Goal: Task Accomplishment & Management: Complete application form

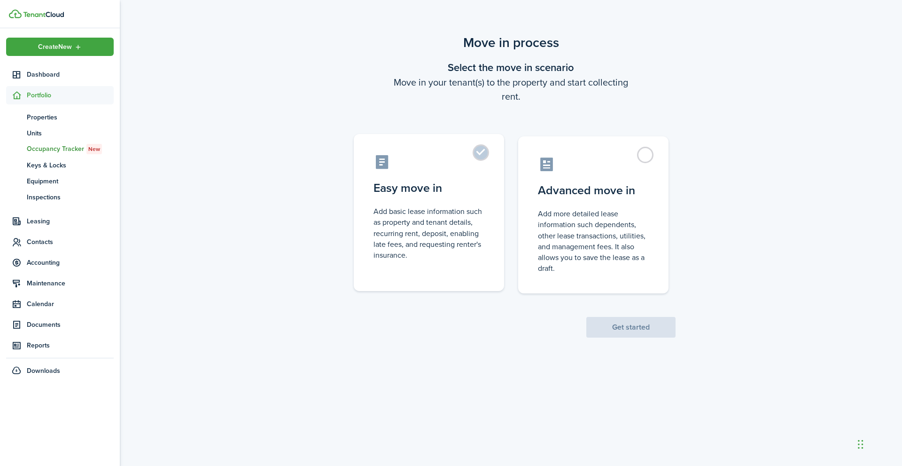
click at [397, 193] on control-radio-card-title "Easy move in" at bounding box center [429, 188] width 111 height 17
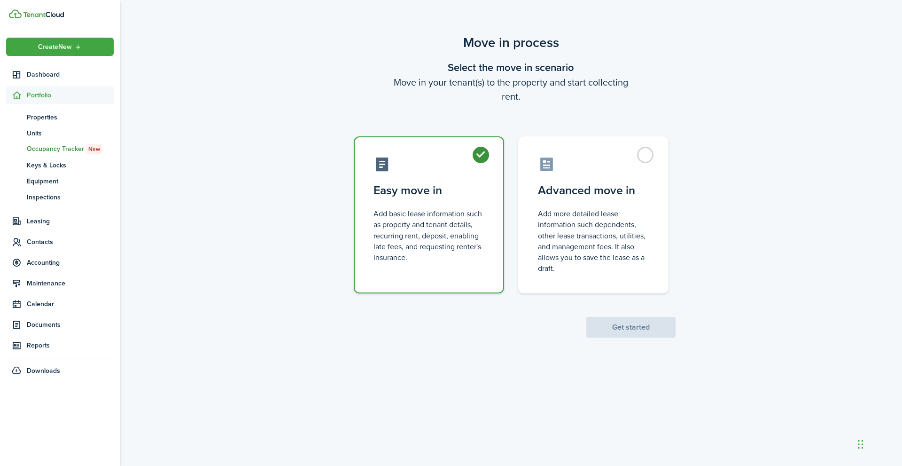
radio input "true"
click at [646, 323] on button "Get started" at bounding box center [630, 327] width 89 height 21
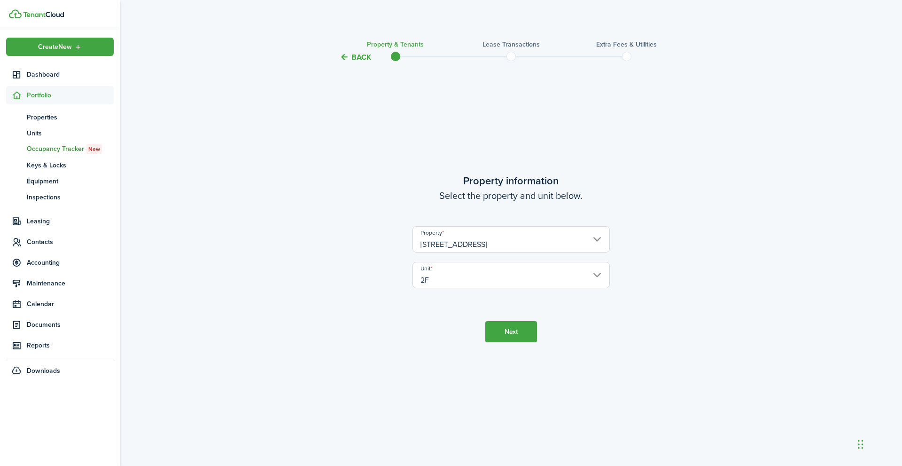
click at [521, 328] on button "Next" at bounding box center [511, 331] width 52 height 21
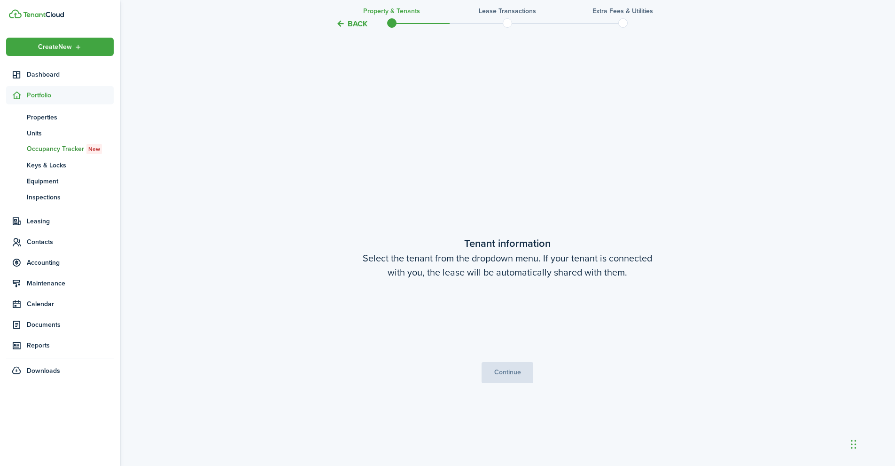
scroll to position [403, 0]
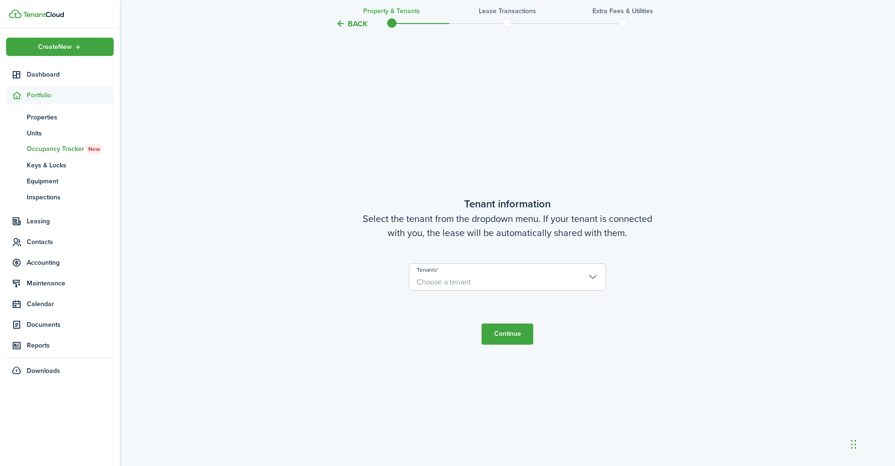
click at [475, 270] on input "Tenants" at bounding box center [507, 269] width 196 height 11
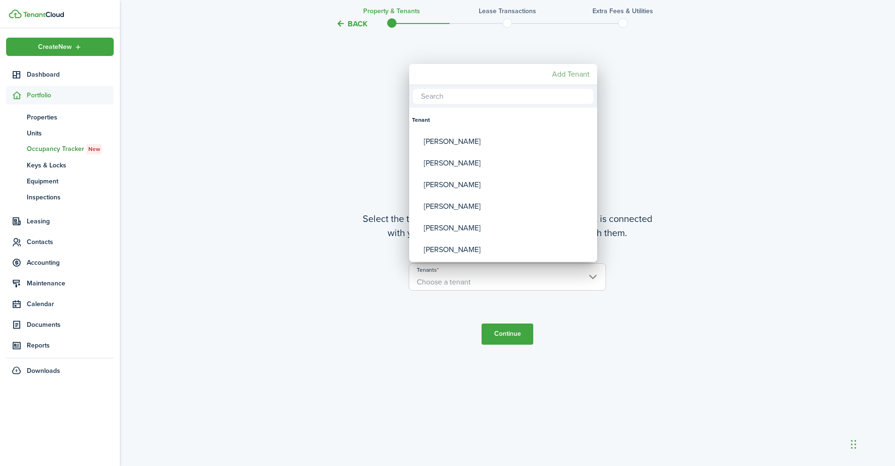
click at [571, 78] on mbsc-button "Add Tenant" at bounding box center [570, 74] width 45 height 17
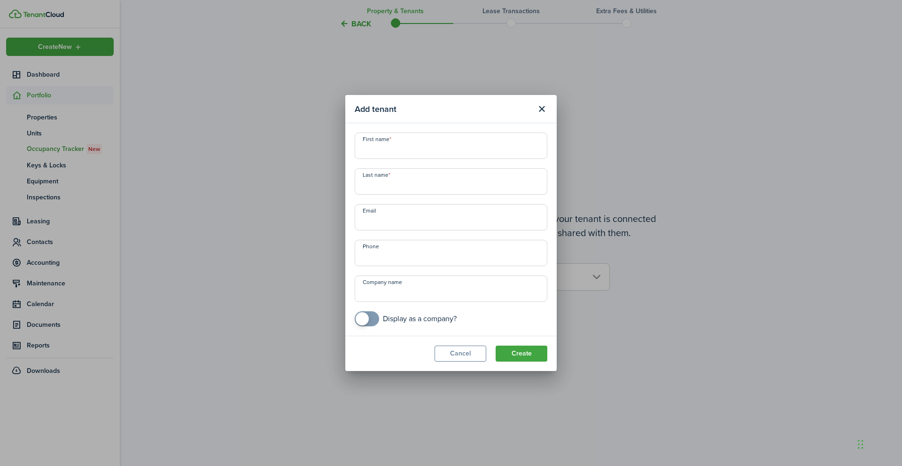
click at [399, 144] on input "First name" at bounding box center [451, 146] width 193 height 26
type input "Rehnuma"
type input "[PERSON_NAME]"
click at [405, 224] on input "Email" at bounding box center [451, 217] width 193 height 26
click at [390, 221] on input "Email" at bounding box center [451, 217] width 193 height 26
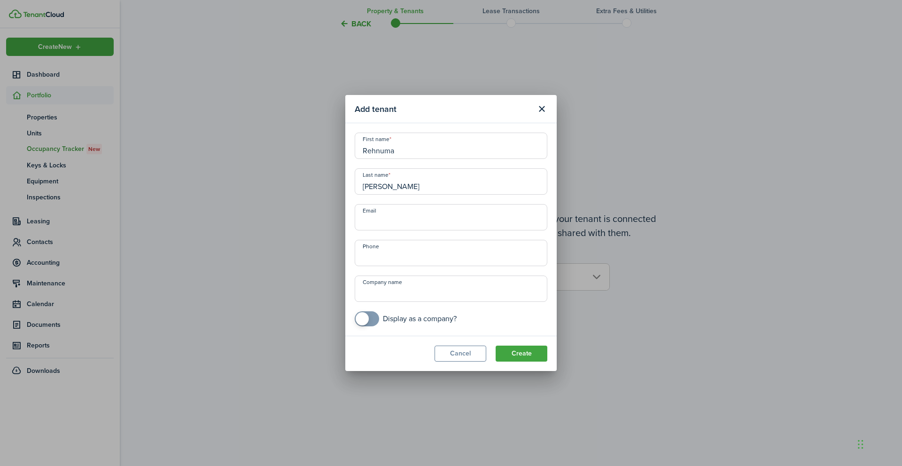
paste input "[EMAIL_ADDRESS][DOMAIN_NAME]"
type input "[EMAIL_ADDRESS][DOMAIN_NAME]"
click at [375, 260] on input "+1" at bounding box center [451, 253] width 193 height 26
type input "[PHONE_NUMBER]"
click at [512, 355] on button "Create" at bounding box center [522, 353] width 52 height 16
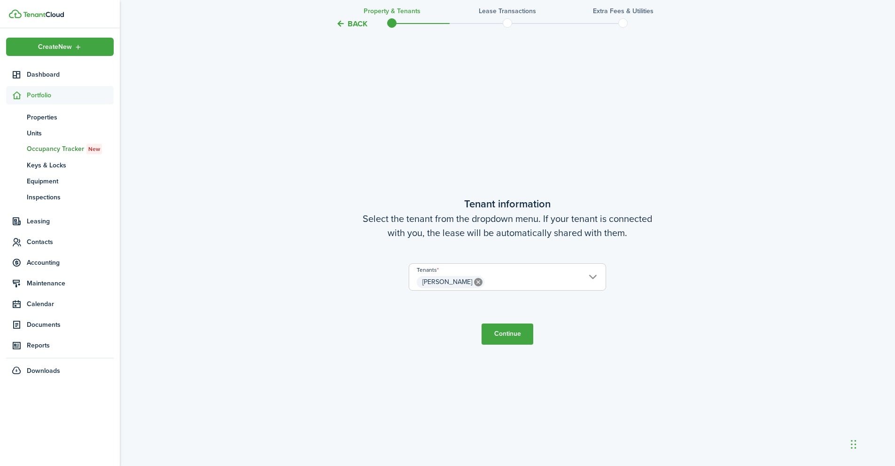
click at [508, 331] on button "Continue" at bounding box center [508, 333] width 52 height 21
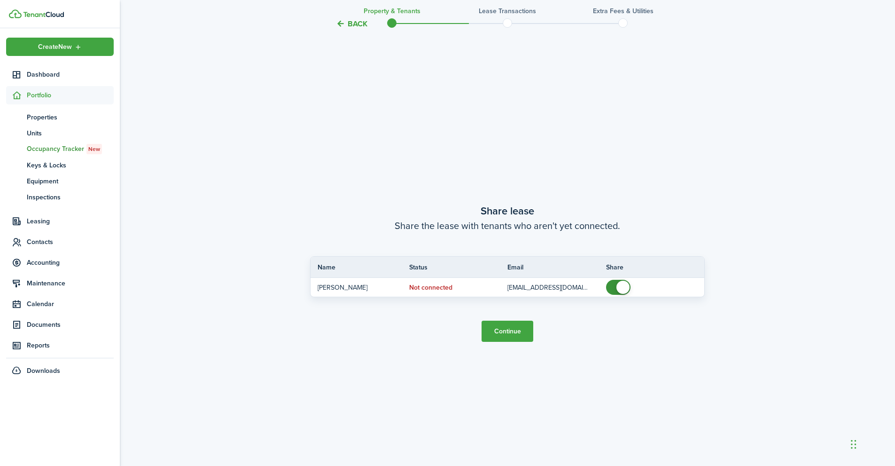
scroll to position [868, 0]
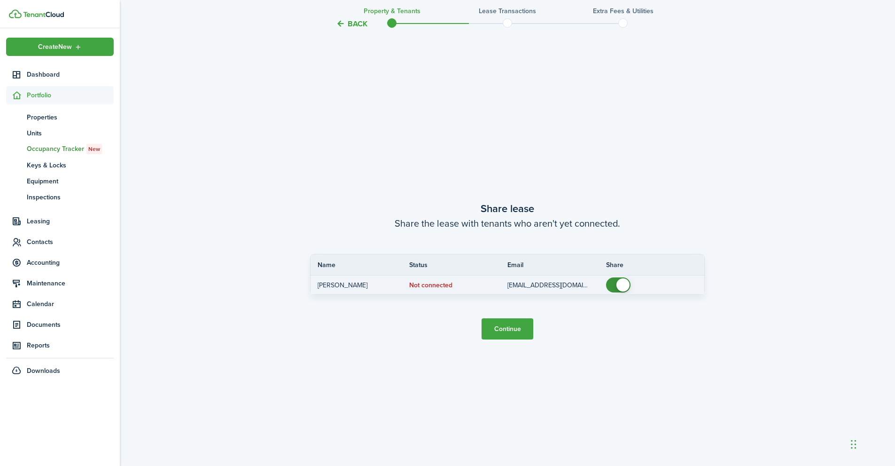
checkbox input "false"
click at [614, 280] on span at bounding box center [618, 284] width 9 height 15
click at [496, 320] on button "Continue" at bounding box center [508, 328] width 52 height 21
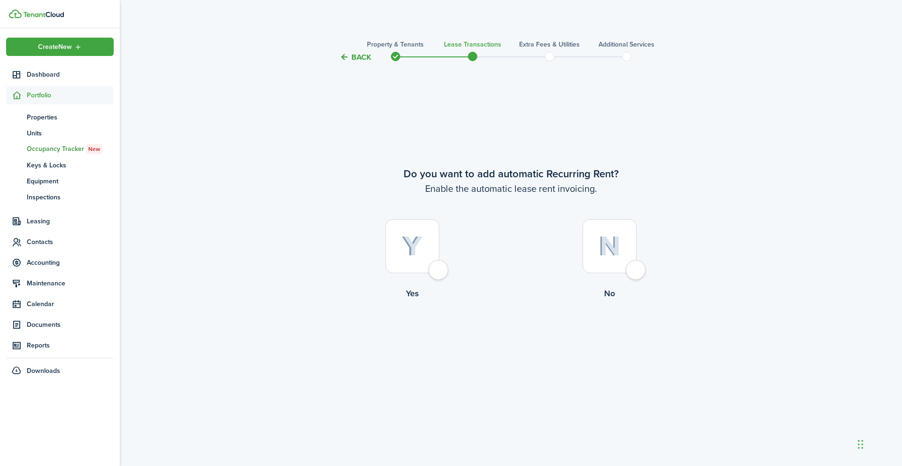
click at [420, 261] on div at bounding box center [412, 246] width 54 height 54
radio input "true"
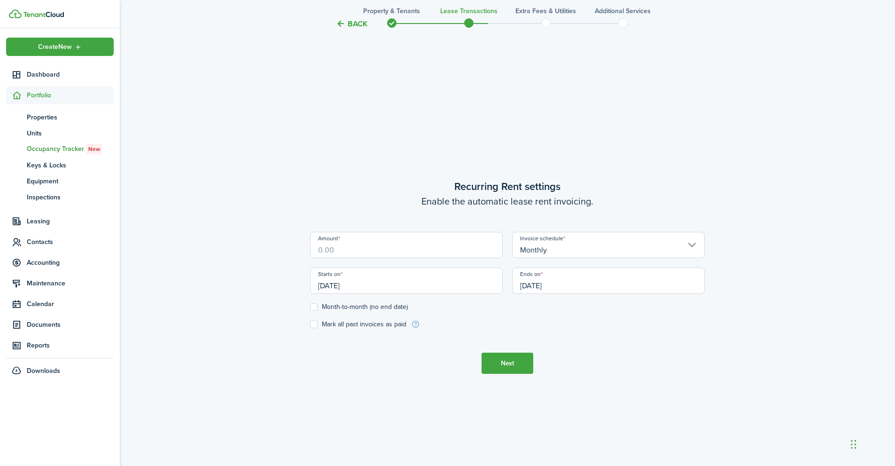
scroll to position [403, 0]
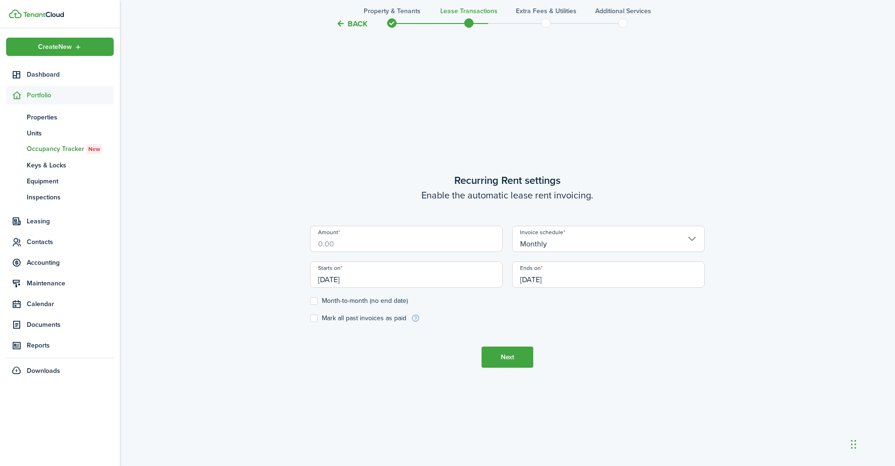
click at [447, 246] on input "Amount" at bounding box center [406, 239] width 193 height 26
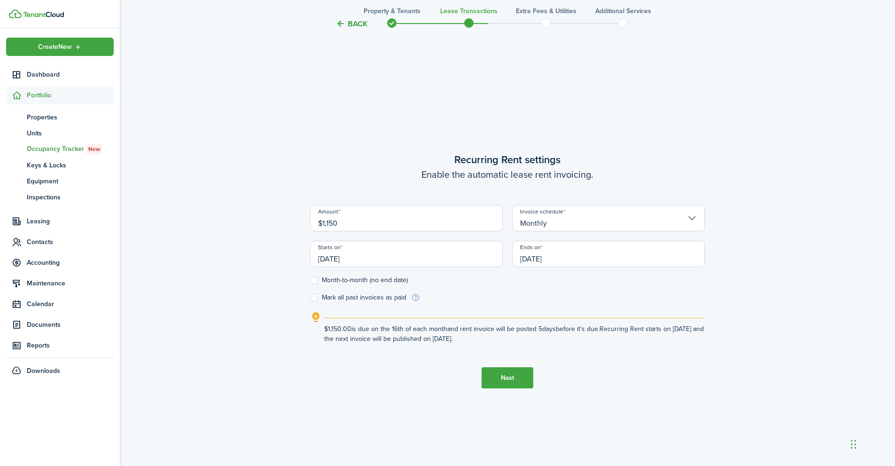
type input "$1,150.00"
click at [343, 260] on input "[DATE]" at bounding box center [406, 254] width 193 height 26
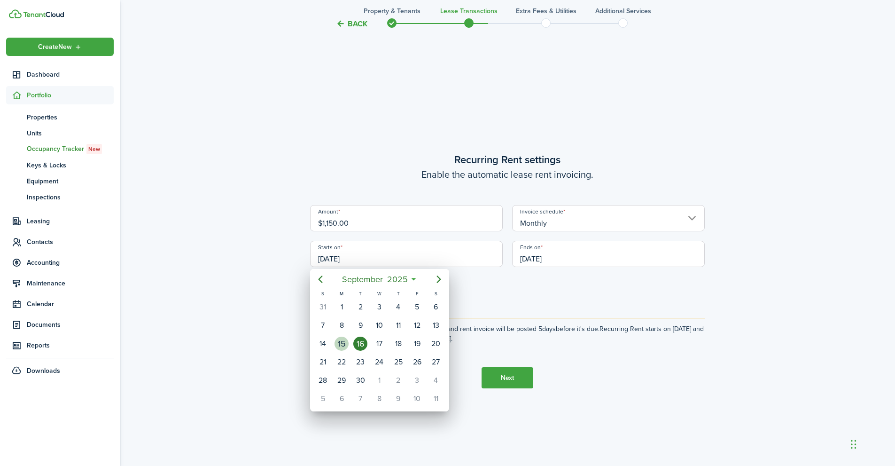
click at [349, 343] on div "15" at bounding box center [341, 344] width 19 height 18
type input "[DATE]"
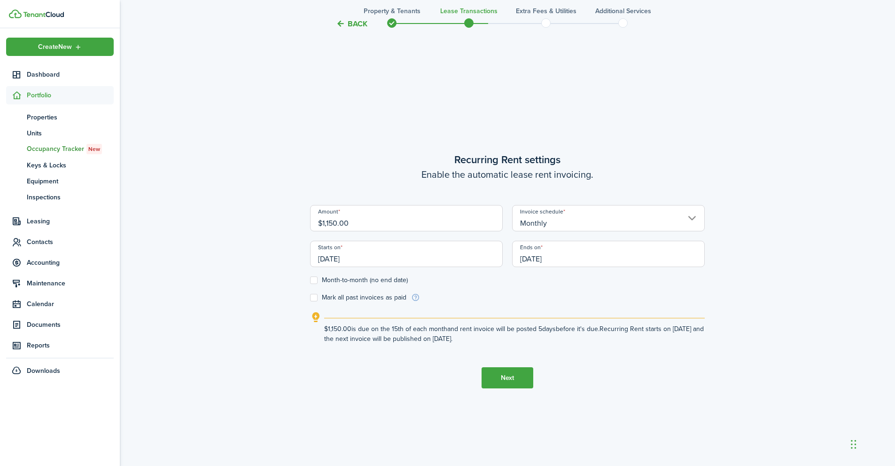
click at [569, 261] on input "[DATE]" at bounding box center [608, 254] width 193 height 26
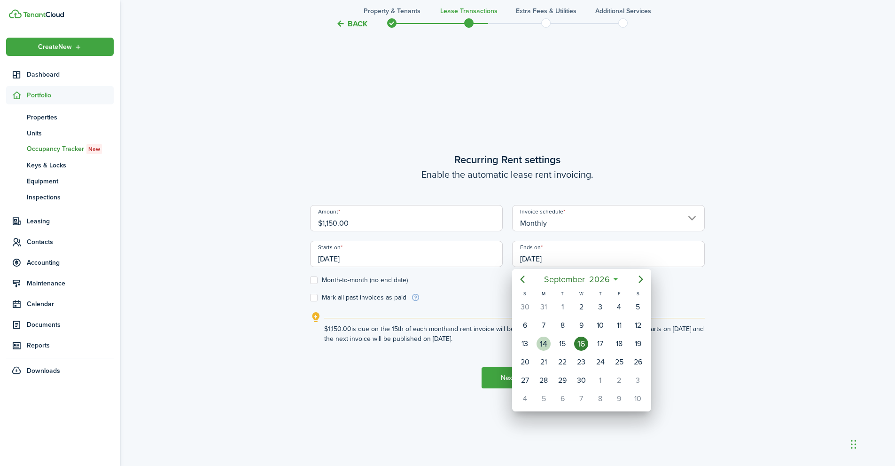
click at [537, 346] on div "14" at bounding box center [543, 344] width 19 height 18
type input "[DATE]"
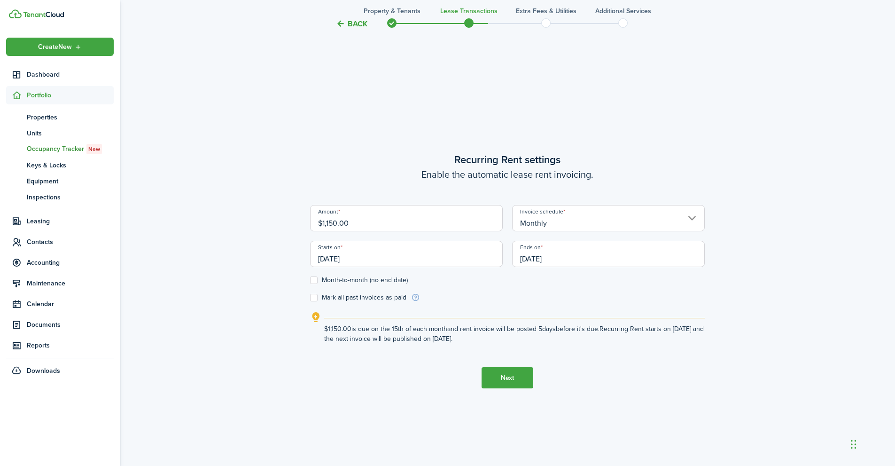
click at [499, 368] on button "Next" at bounding box center [508, 377] width 52 height 21
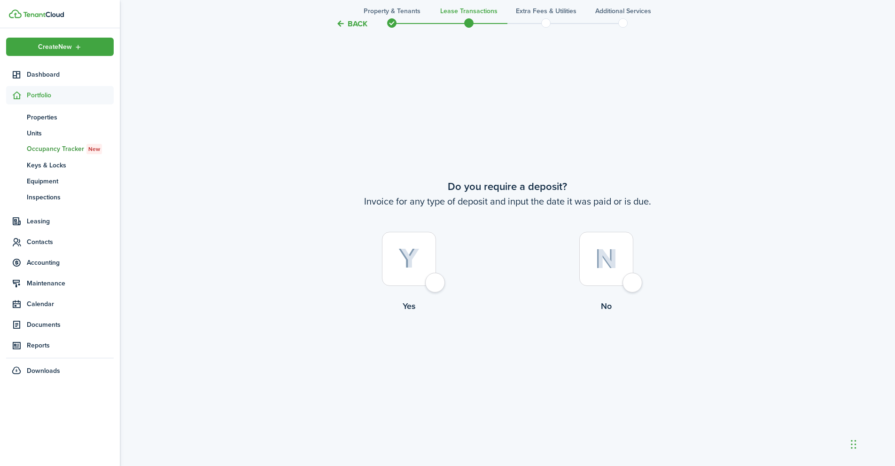
click at [419, 276] on div at bounding box center [409, 259] width 54 height 54
radio input "true"
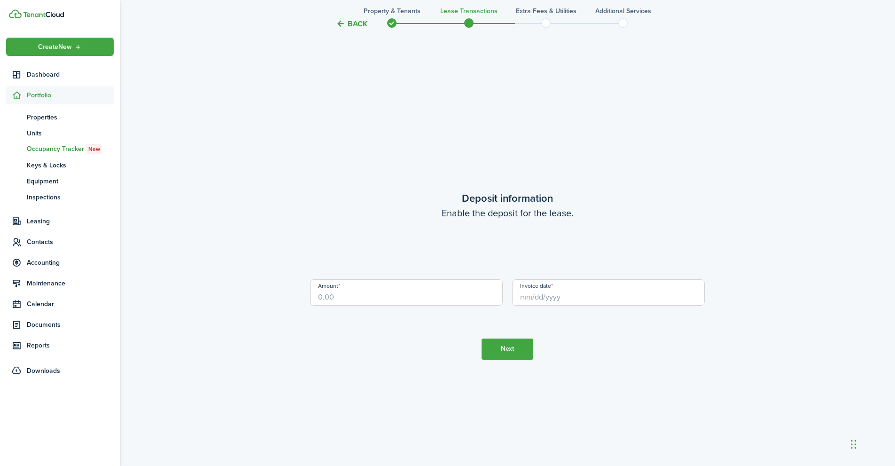
scroll to position [1334, 0]
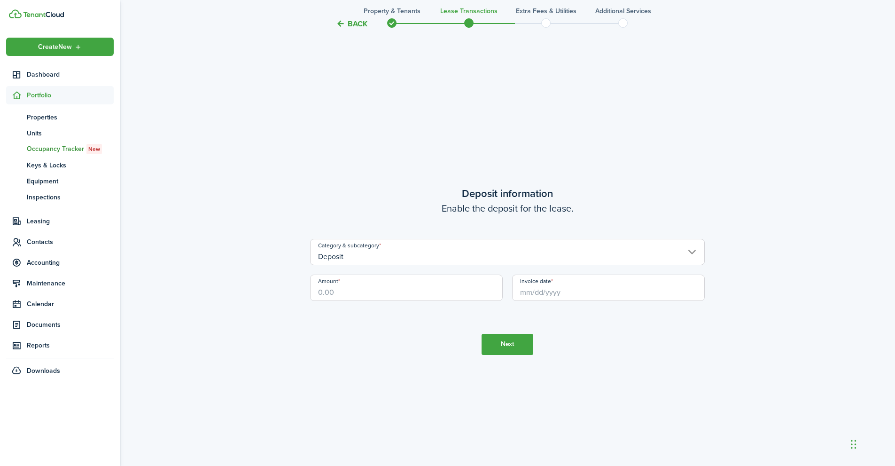
drag, startPoint x: 396, startPoint y: 286, endPoint x: 400, endPoint y: 284, distance: 5.1
click at [396, 286] on input "Amount" at bounding box center [406, 287] width 193 height 26
click at [547, 291] on input "Invoice date" at bounding box center [608, 287] width 193 height 26
type input "$1,150.00"
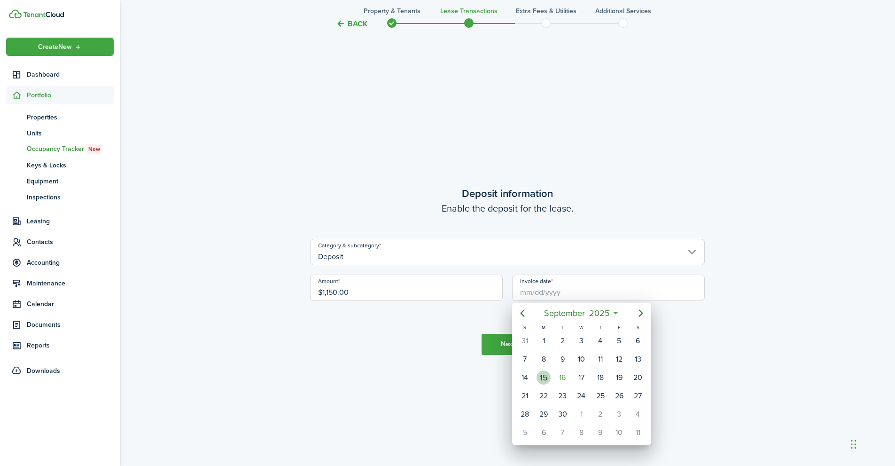
click at [544, 380] on div "15" at bounding box center [544, 377] width 14 height 14
type input "[DATE]"
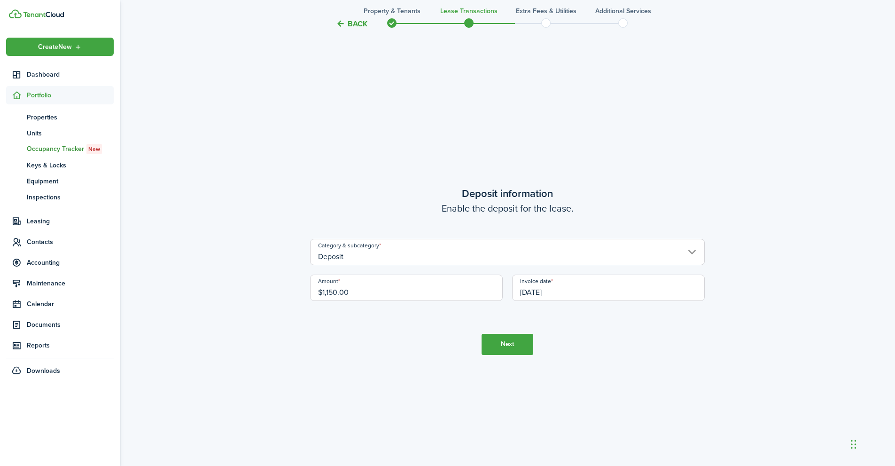
click at [509, 336] on button "Next" at bounding box center [508, 344] width 52 height 21
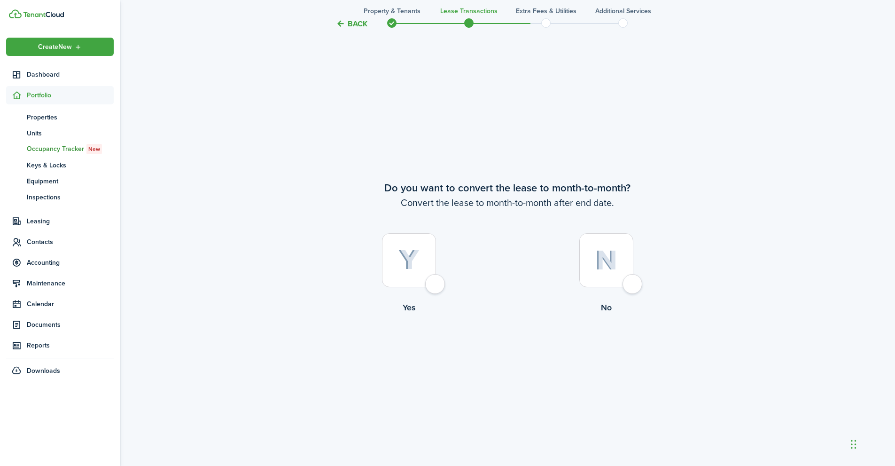
scroll to position [1800, 0]
click at [416, 280] on div at bounding box center [409, 259] width 54 height 54
radio input "true"
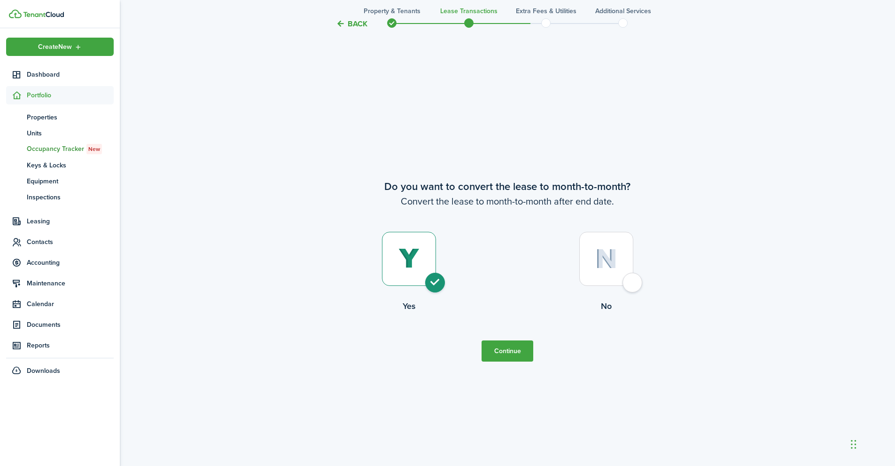
click at [496, 350] on button "Continue" at bounding box center [508, 350] width 52 height 21
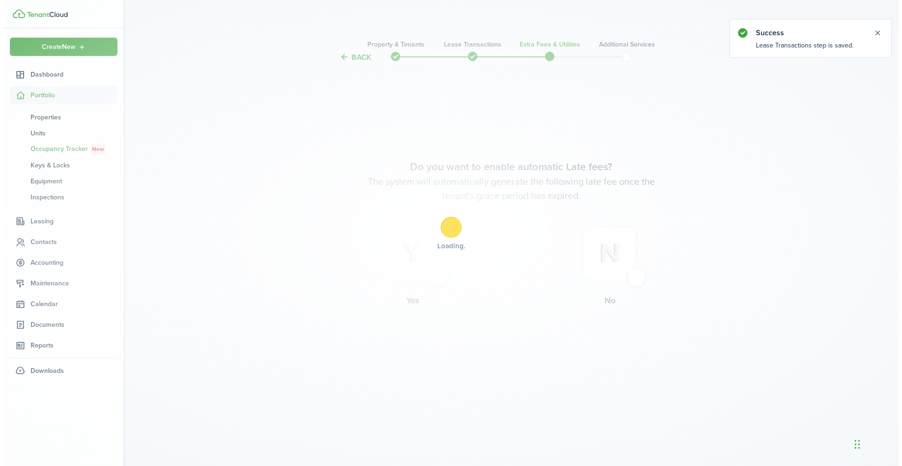
scroll to position [0, 0]
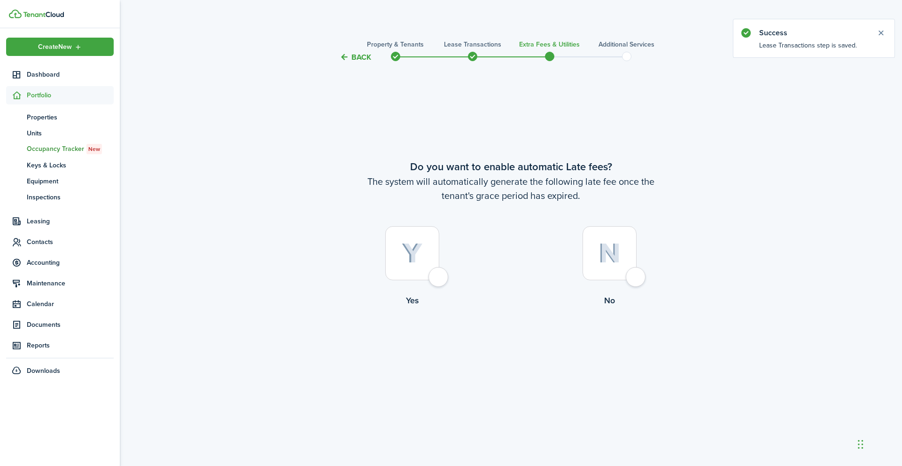
click at [618, 262] on img at bounding box center [610, 253] width 22 height 20
radio input "true"
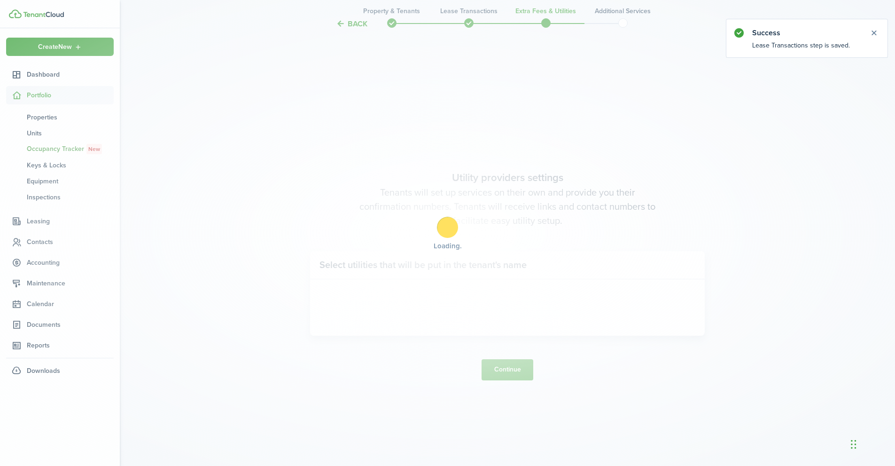
scroll to position [403, 0]
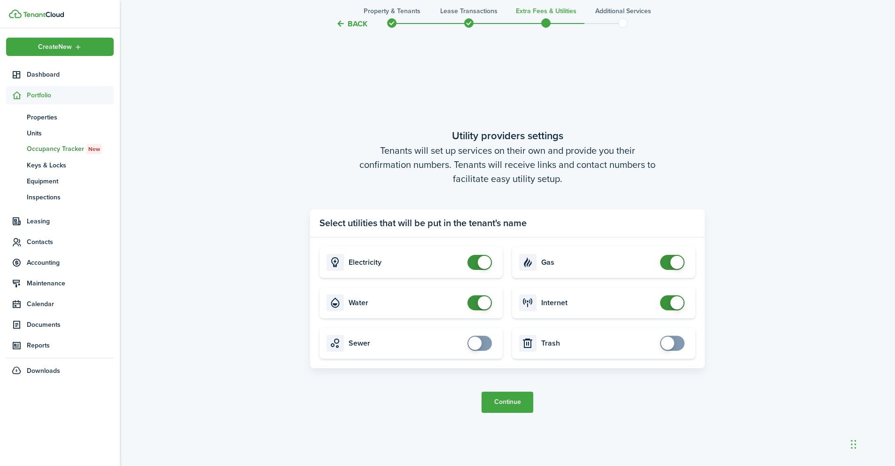
click at [506, 398] on button "Continue" at bounding box center [508, 401] width 52 height 21
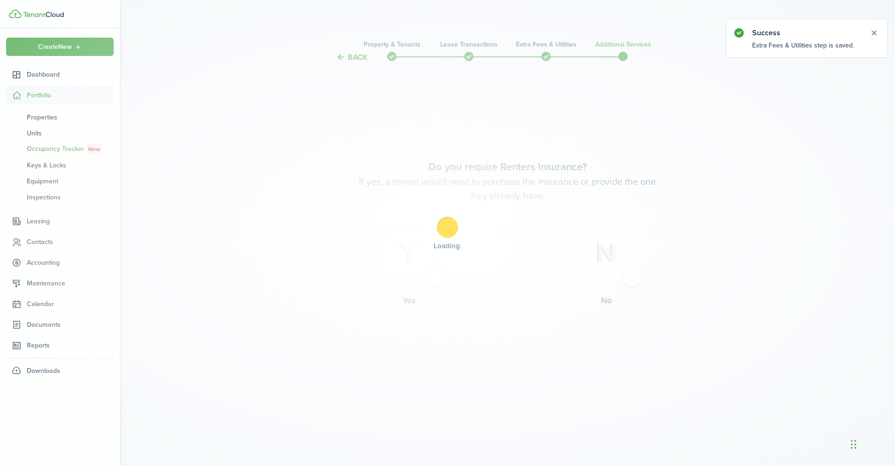
scroll to position [0, 0]
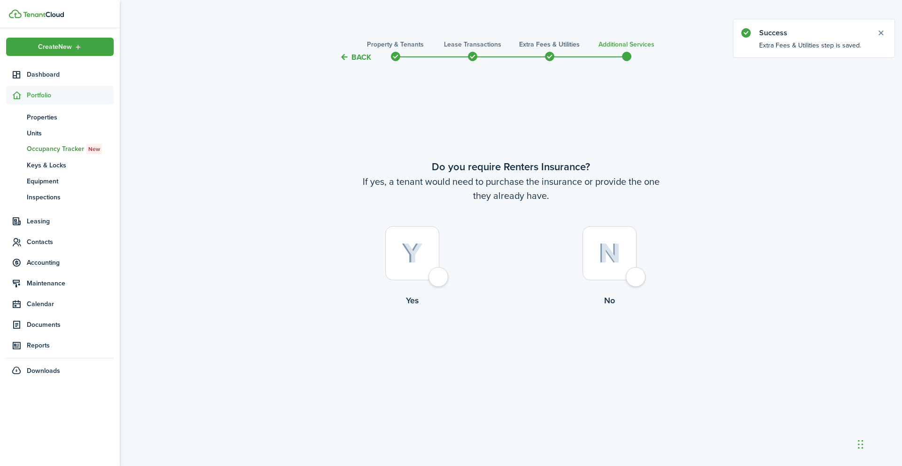
click at [606, 254] on img at bounding box center [610, 253] width 22 height 20
radio input "true"
click at [492, 353] on button "Complete move in" at bounding box center [510, 345] width 69 height 21
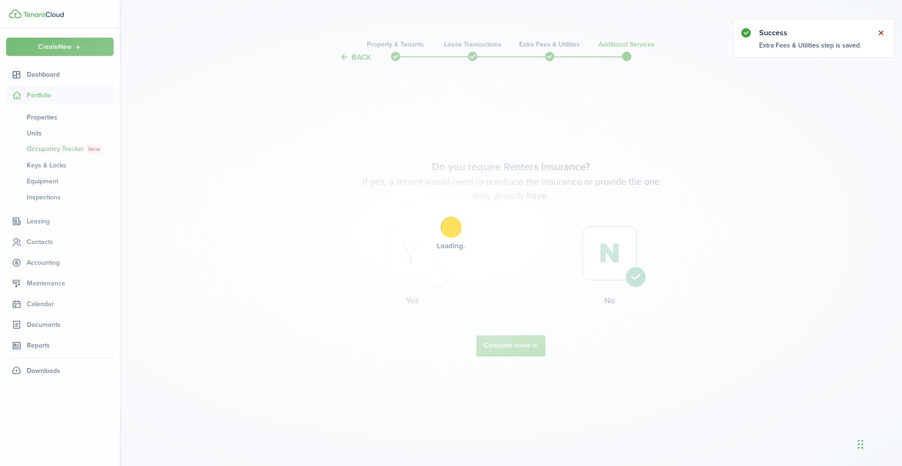
click at [880, 32] on button "Close notify" at bounding box center [880, 32] width 13 height 13
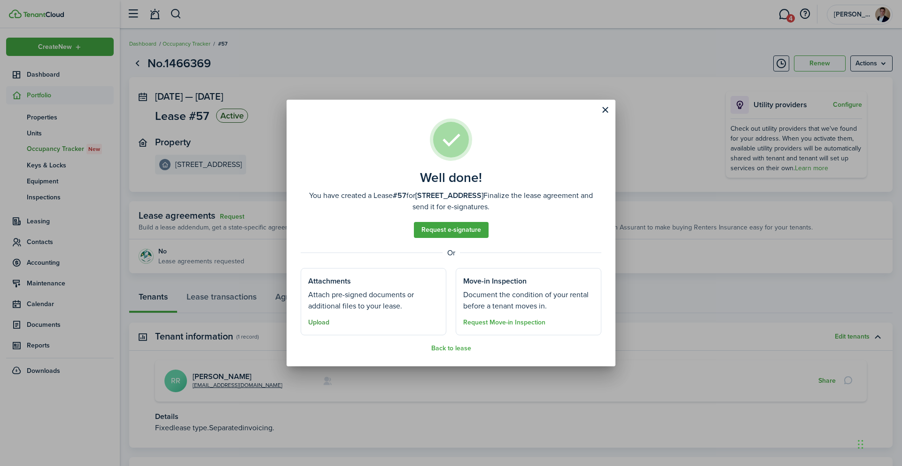
click at [316, 325] on button "Upload" at bounding box center [318, 323] width 21 height 8
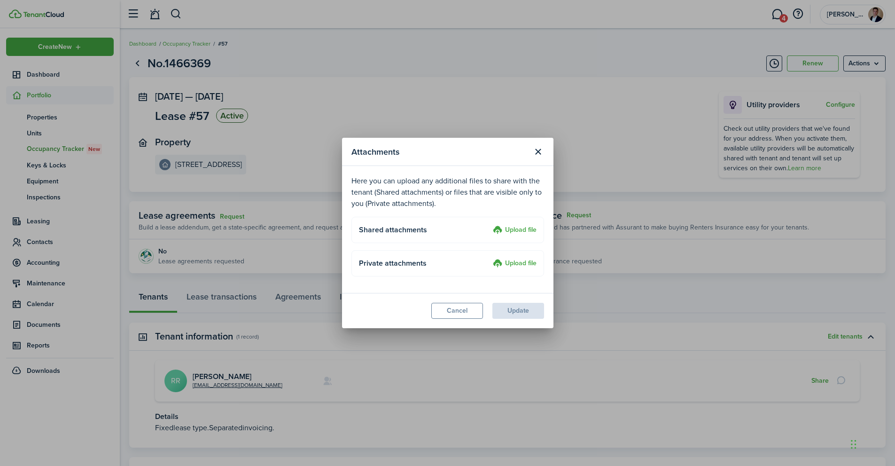
click at [516, 268] on label "Upload file" at bounding box center [515, 263] width 44 height 11
click at [490, 258] on input "Upload file" at bounding box center [490, 258] width 0 height 0
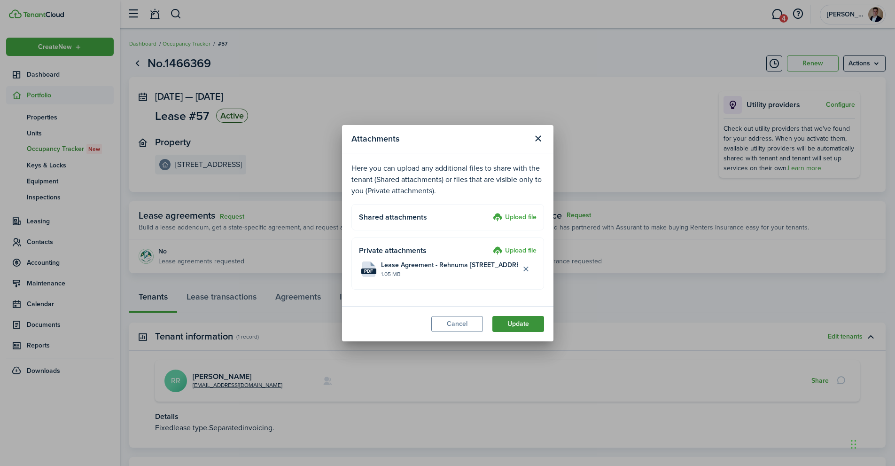
click at [519, 324] on button "Update" at bounding box center [518, 324] width 52 height 16
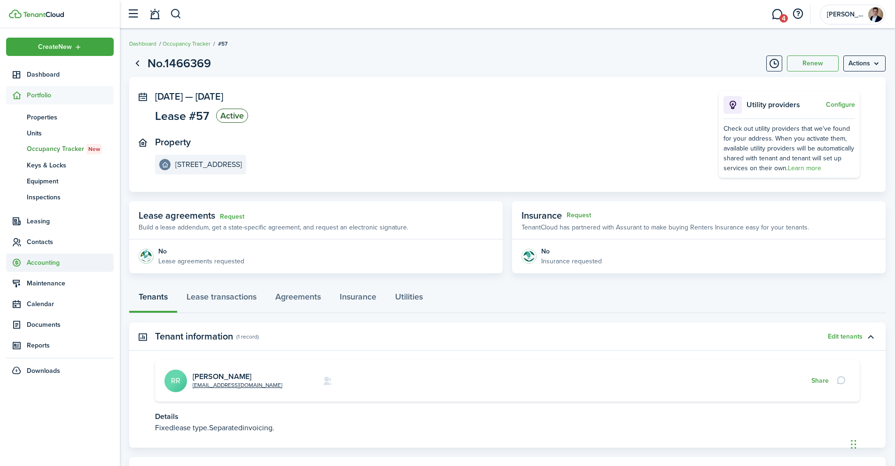
click at [39, 267] on span "Accounting" at bounding box center [70, 263] width 87 height 10
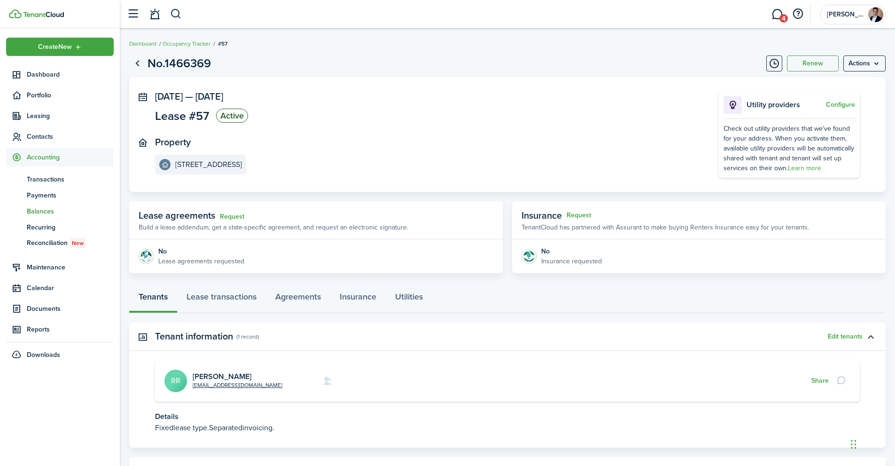
click at [43, 208] on span "Balances" at bounding box center [70, 211] width 87 height 10
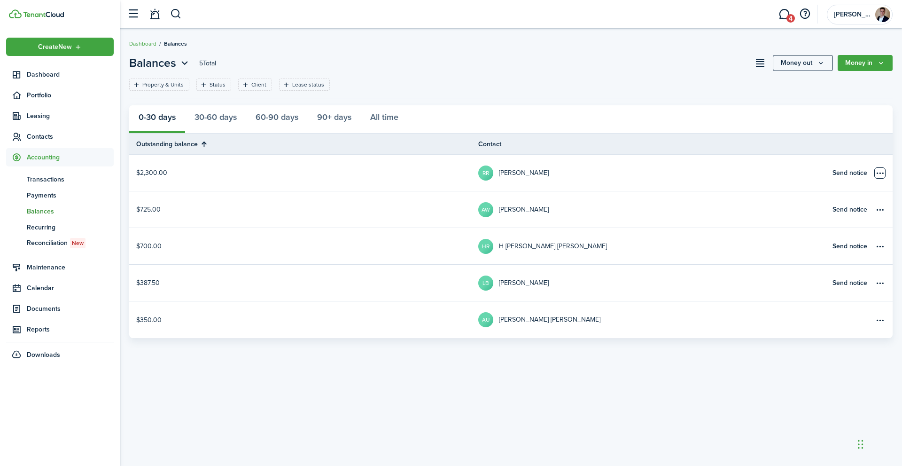
click at [876, 172] on table-menu-btn-icon "Open menu" at bounding box center [879, 172] width 11 height 11
click at [717, 176] on link "RR [PERSON_NAME]" at bounding box center [652, 173] width 349 height 36
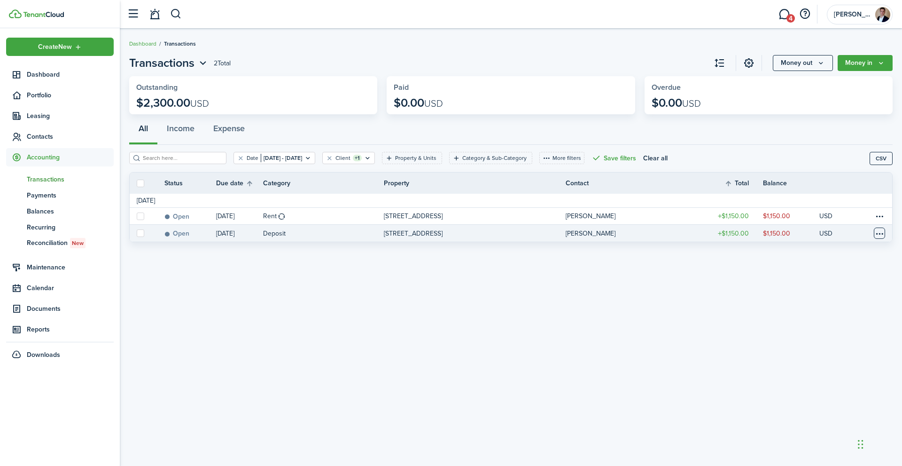
click at [875, 237] on table-menu-btn-icon at bounding box center [879, 232] width 11 height 11
click at [819, 264] on link "Mark as paid" at bounding box center [844, 268] width 82 height 16
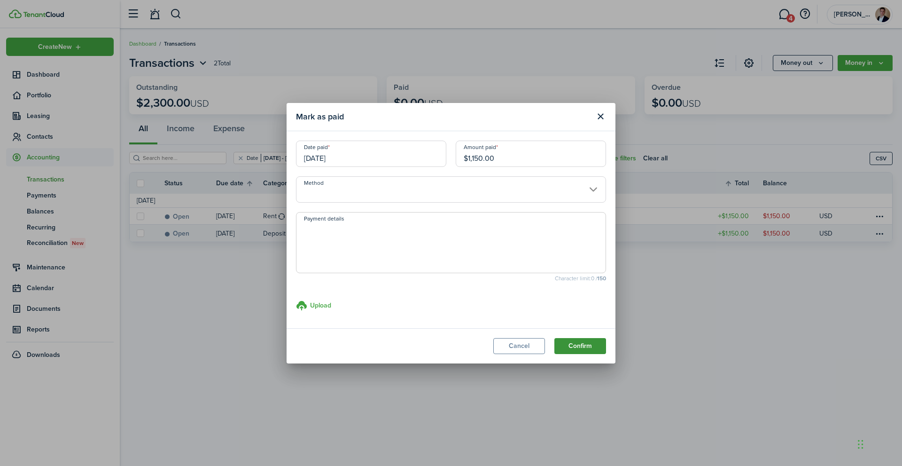
click at [568, 344] on button "Confirm" at bounding box center [580, 346] width 52 height 16
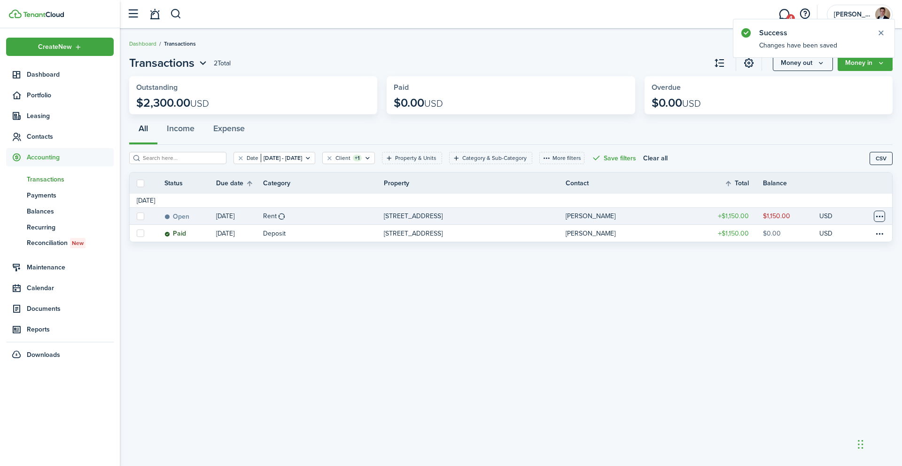
click at [882, 219] on table-menu-btn-icon at bounding box center [879, 216] width 11 height 11
click at [812, 249] on link "Mark as paid" at bounding box center [844, 251] width 82 height 16
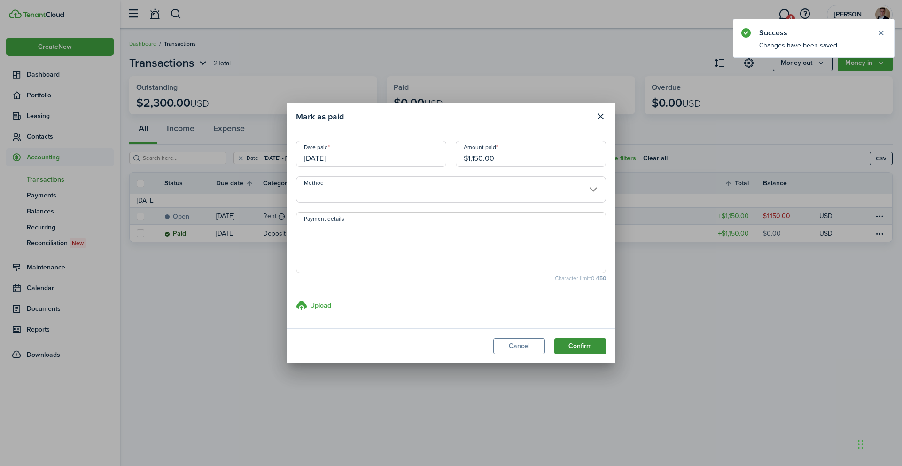
click at [581, 341] on button "Confirm" at bounding box center [580, 346] width 52 height 16
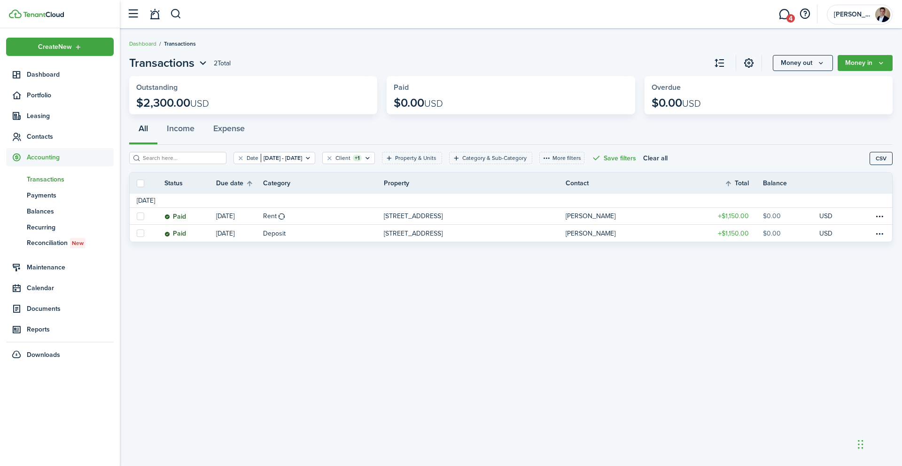
drag, startPoint x: 20, startPoint y: 73, endPoint x: 51, endPoint y: 56, distance: 35.3
click at [21, 73] on icon at bounding box center [17, 74] width 10 height 9
